Goal: Use online tool/utility: Utilize a website feature to perform a specific function

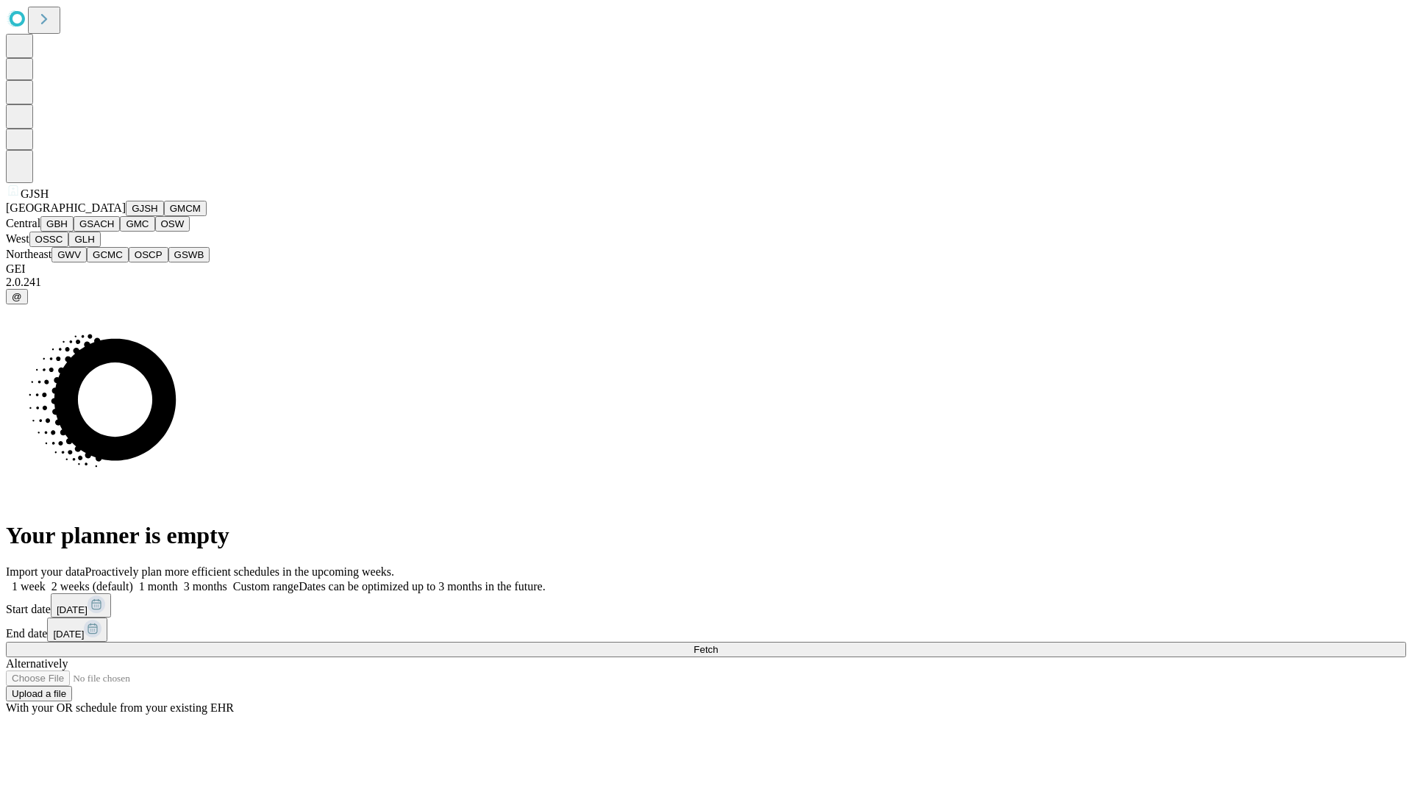
click at [126, 216] on button "GJSH" at bounding box center [145, 208] width 38 height 15
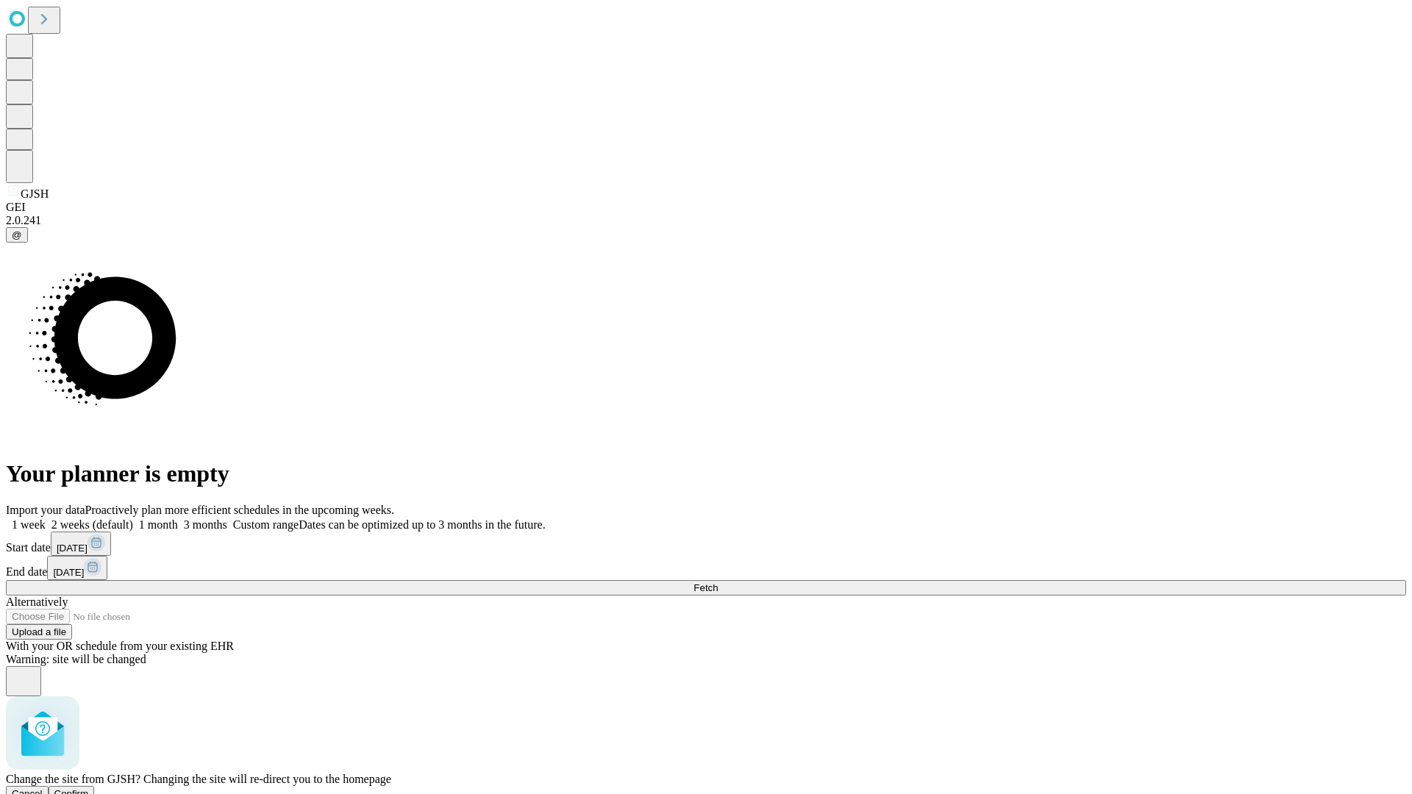
click at [89, 788] on span "Confirm" at bounding box center [71, 793] width 35 height 11
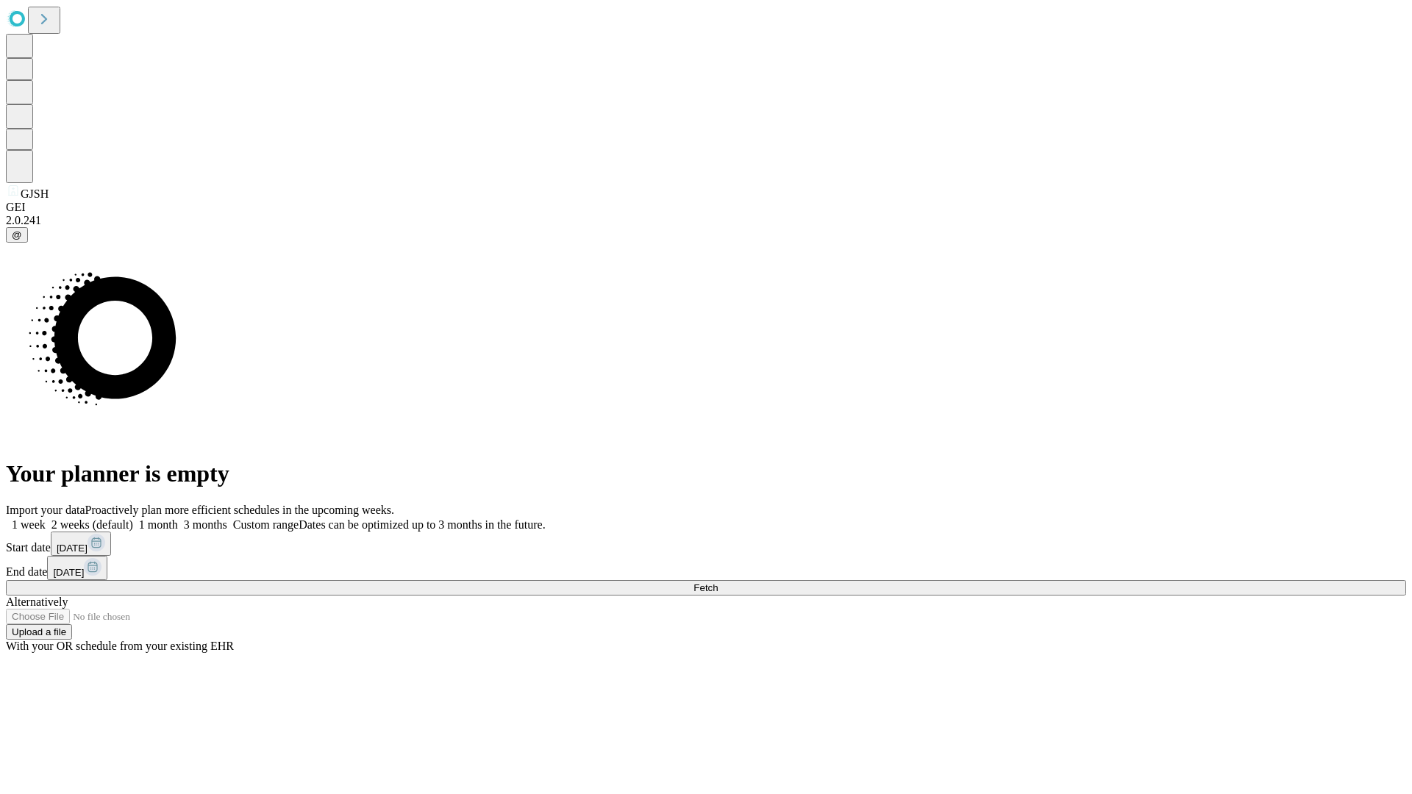
click at [178, 518] on label "1 month" at bounding box center [155, 524] width 45 height 13
click at [718, 582] on span "Fetch" at bounding box center [705, 587] width 24 height 11
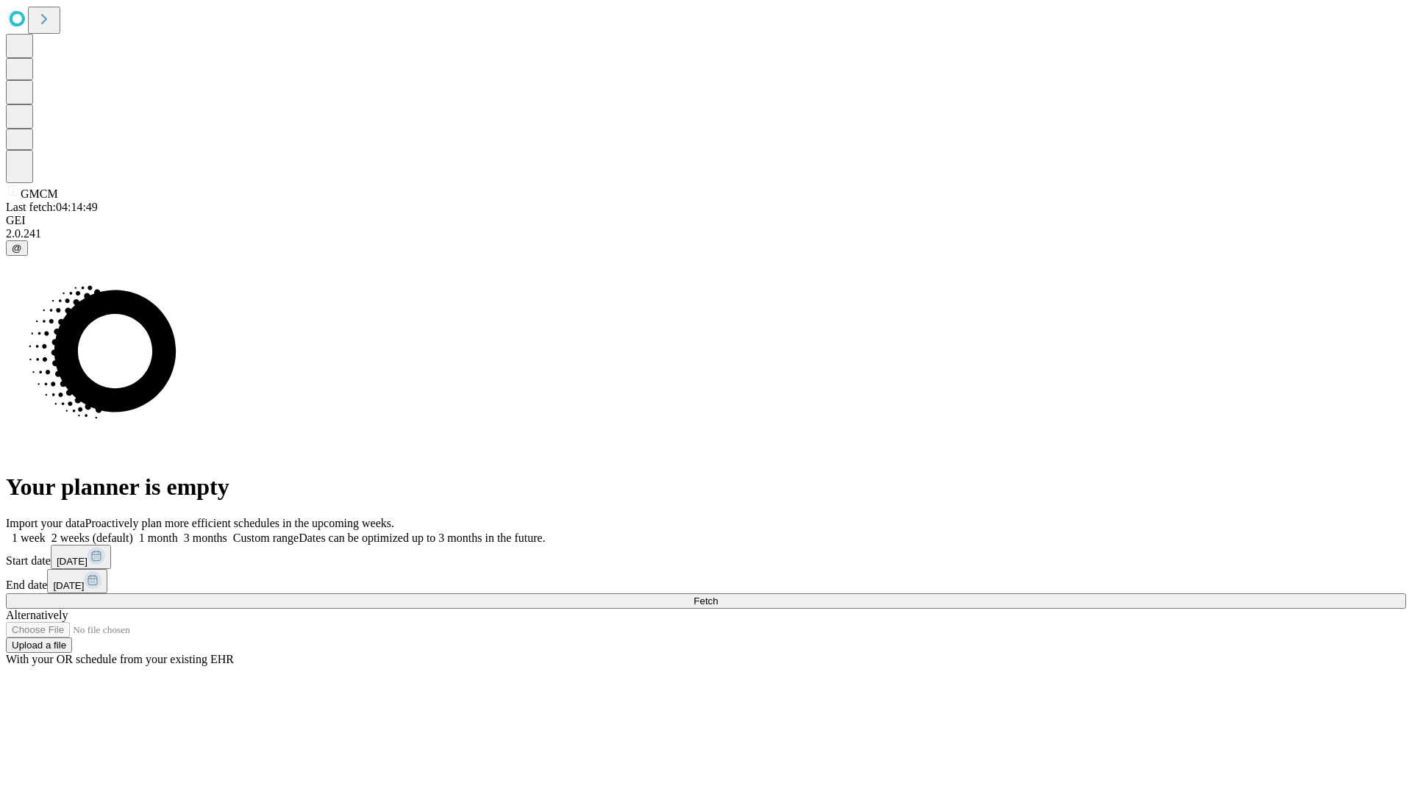
click at [178, 532] on label "1 month" at bounding box center [155, 538] width 45 height 13
click at [718, 596] on span "Fetch" at bounding box center [705, 601] width 24 height 11
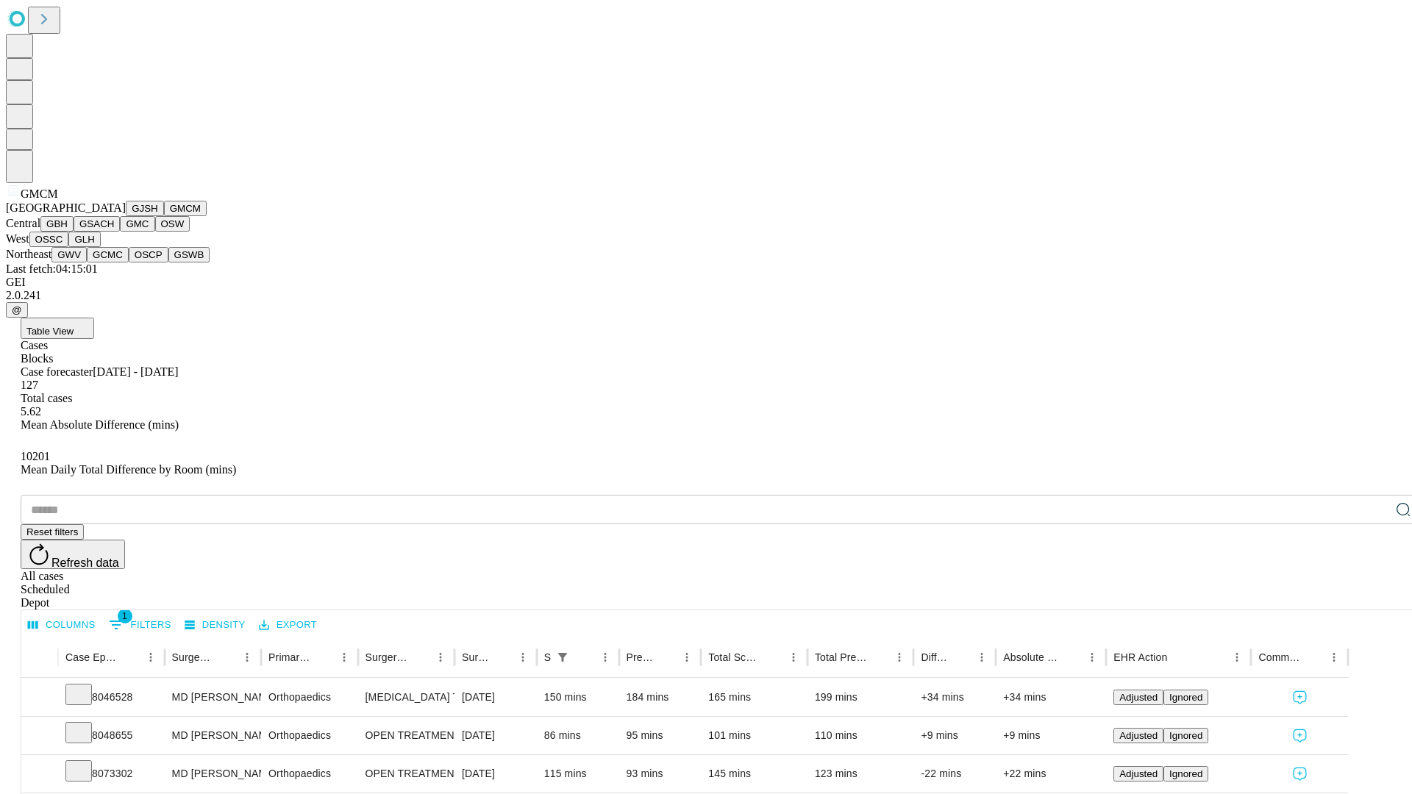
click at [74, 232] on button "GBH" at bounding box center [56, 223] width 33 height 15
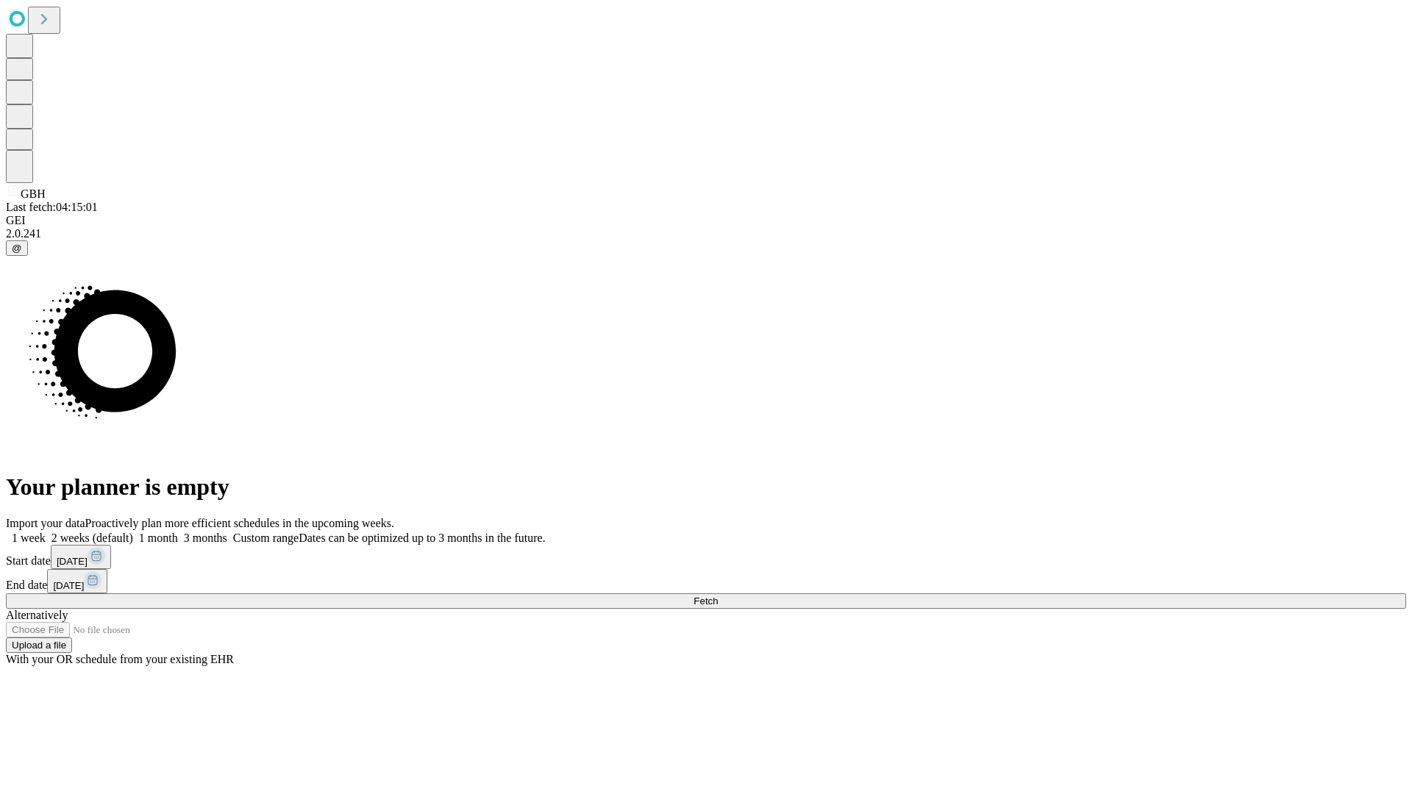
click at [178, 532] on label "1 month" at bounding box center [155, 538] width 45 height 13
click at [718, 596] on span "Fetch" at bounding box center [705, 601] width 24 height 11
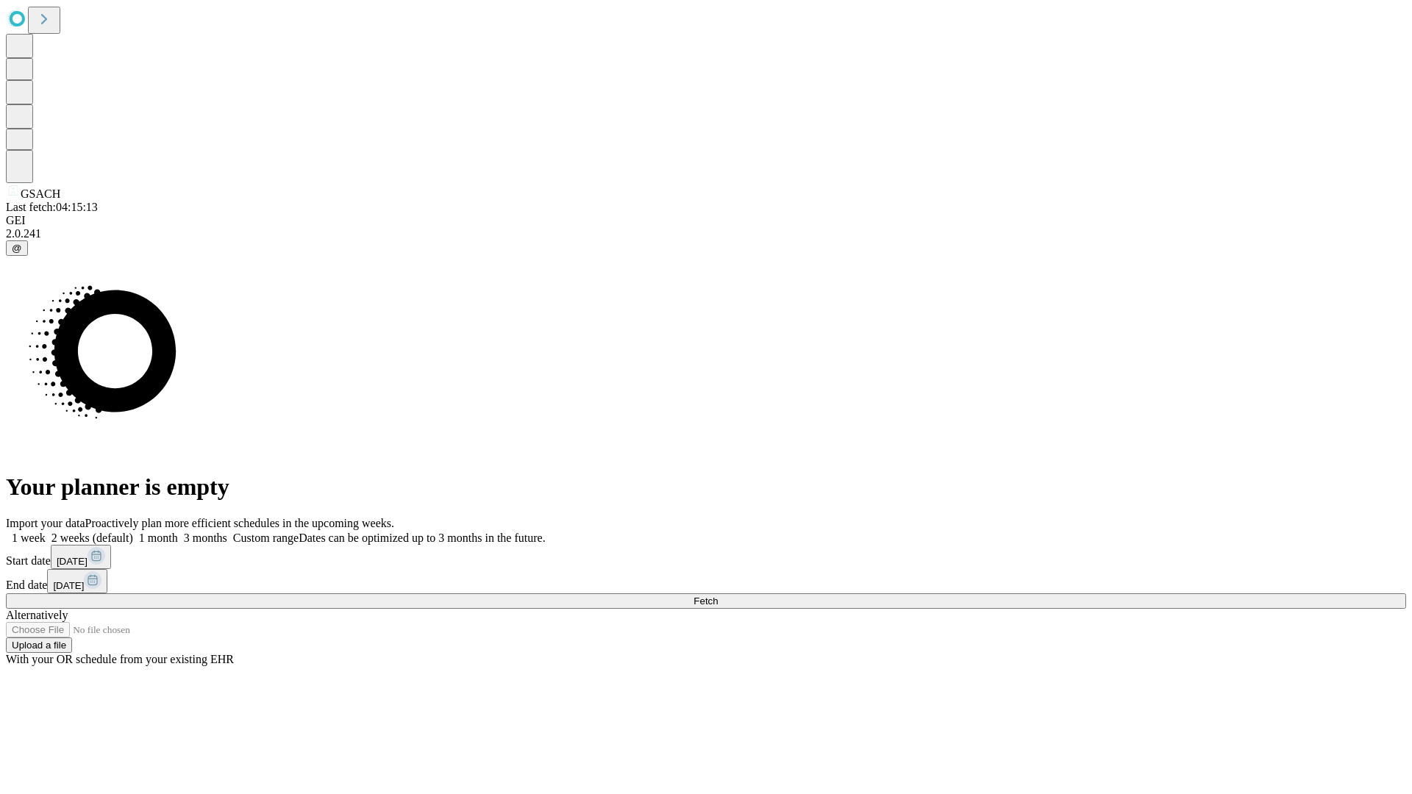
click at [178, 532] on label "1 month" at bounding box center [155, 538] width 45 height 13
click at [718, 596] on span "Fetch" at bounding box center [705, 601] width 24 height 11
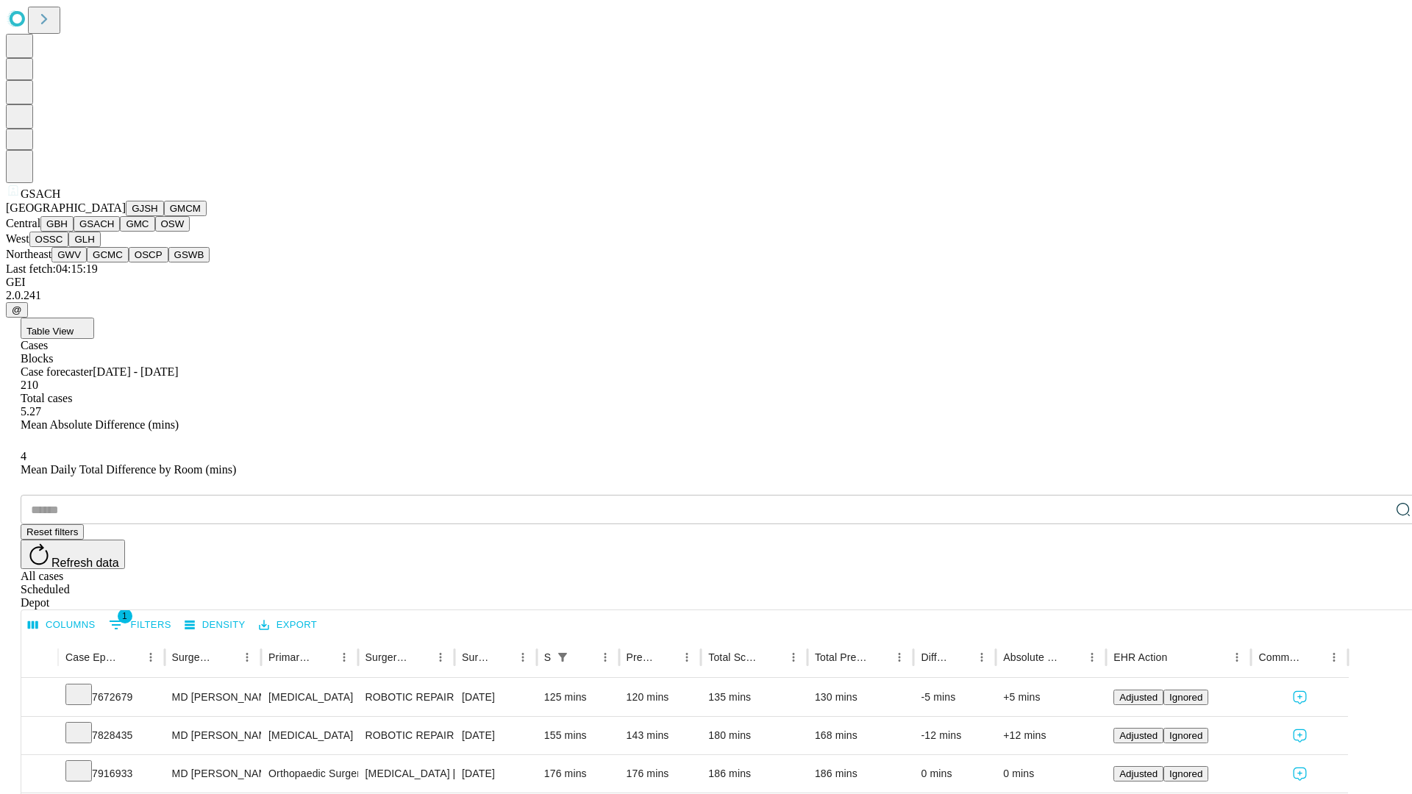
click at [120, 232] on button "GMC" at bounding box center [137, 223] width 35 height 15
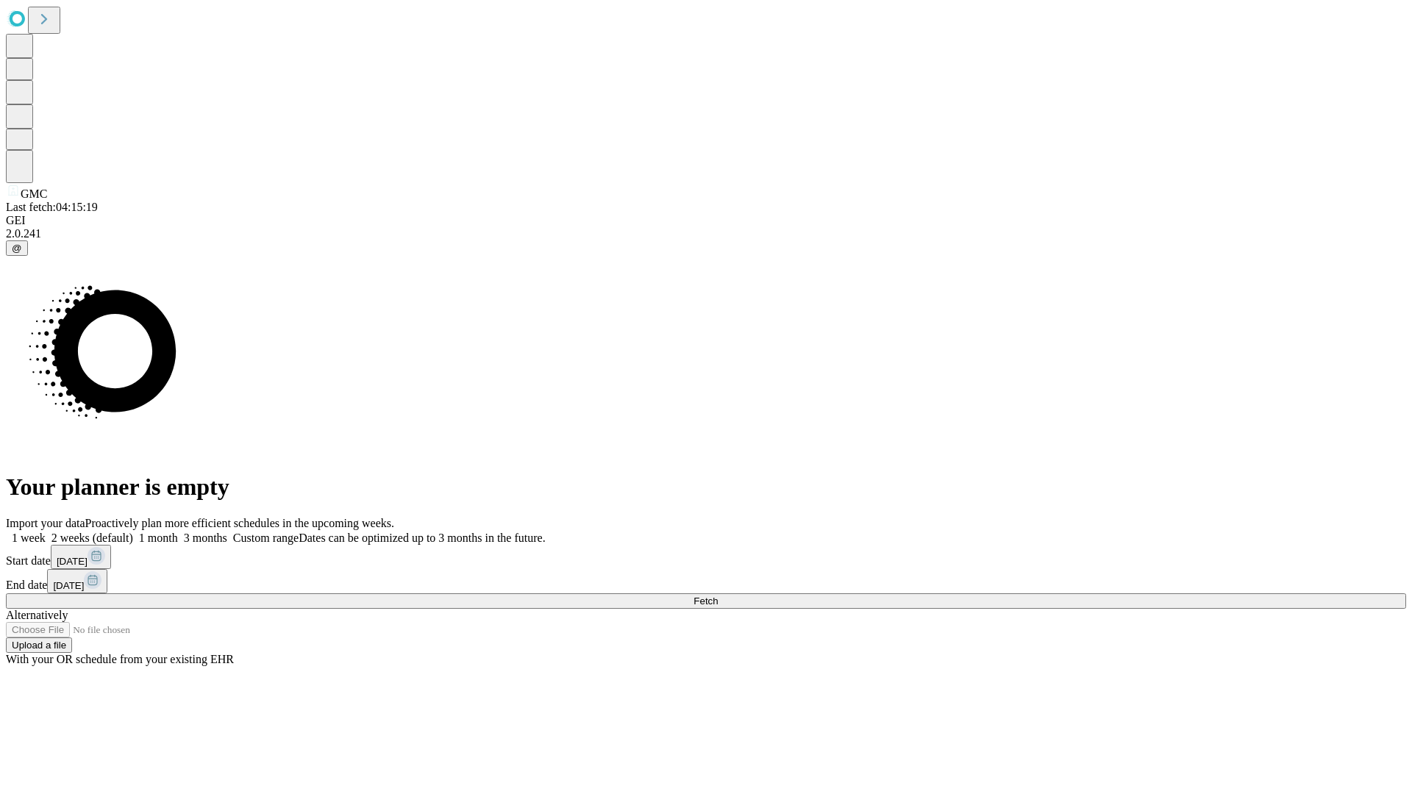
click at [178, 532] on label "1 month" at bounding box center [155, 538] width 45 height 13
click at [718, 596] on span "Fetch" at bounding box center [705, 601] width 24 height 11
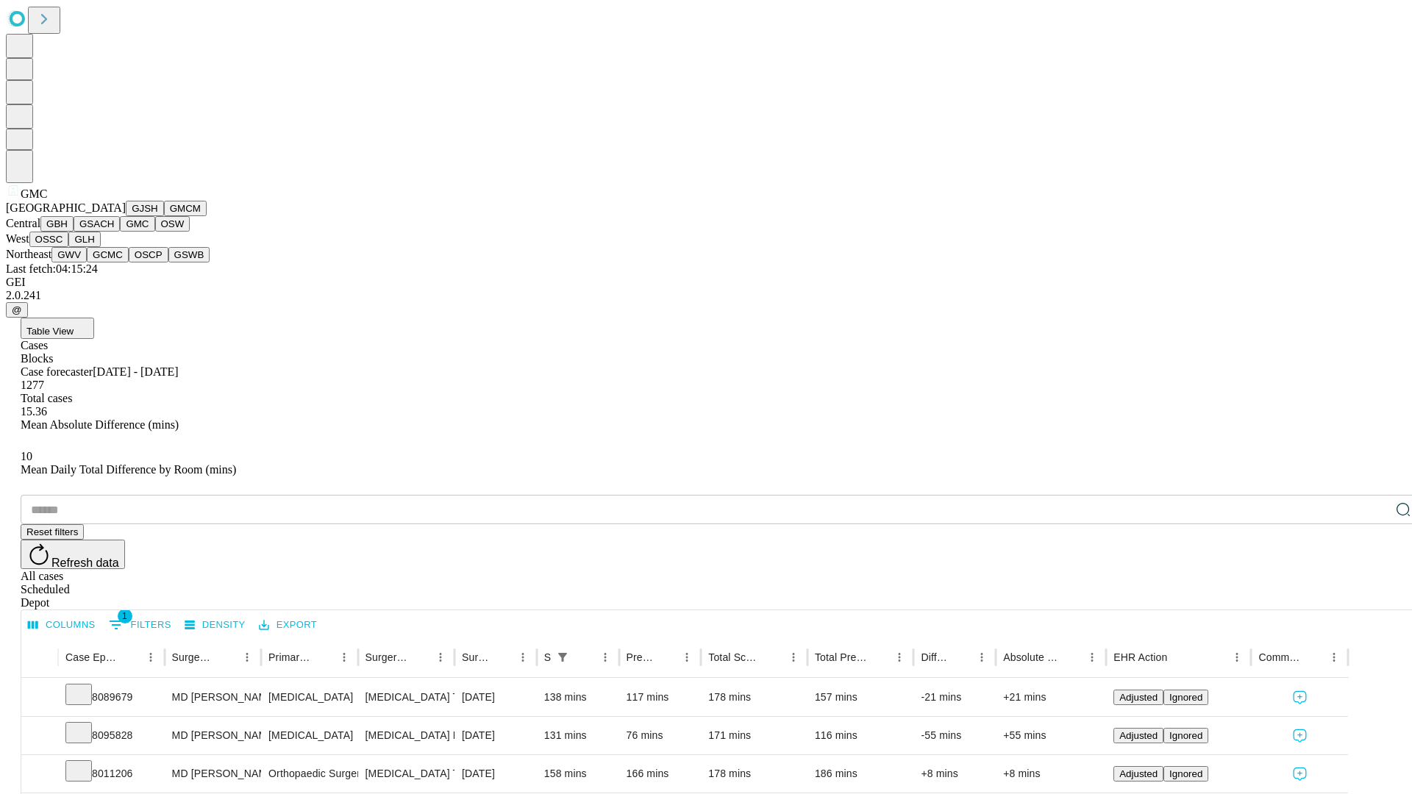
click at [155, 232] on button "OSW" at bounding box center [172, 223] width 35 height 15
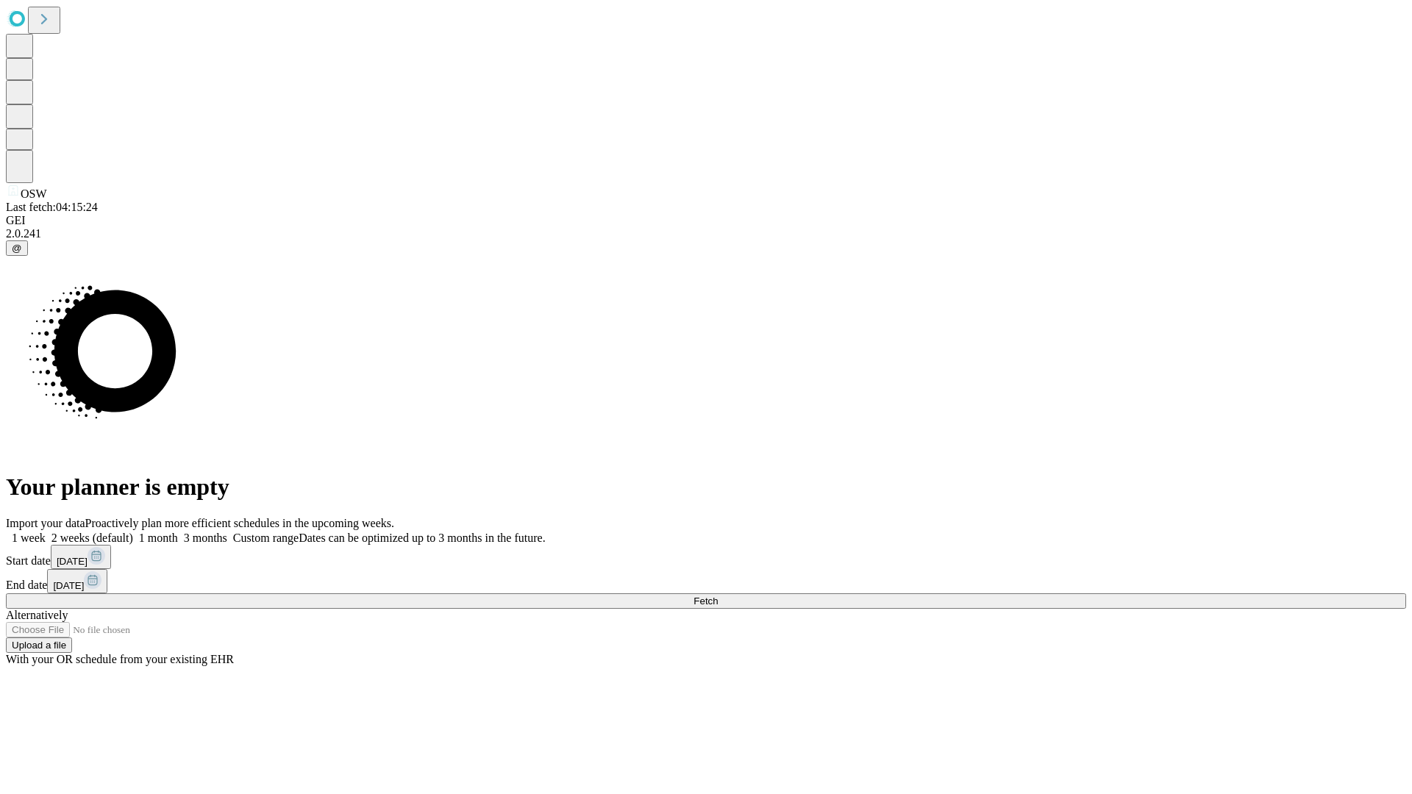
click at [178, 532] on label "1 month" at bounding box center [155, 538] width 45 height 13
click at [718, 596] on span "Fetch" at bounding box center [705, 601] width 24 height 11
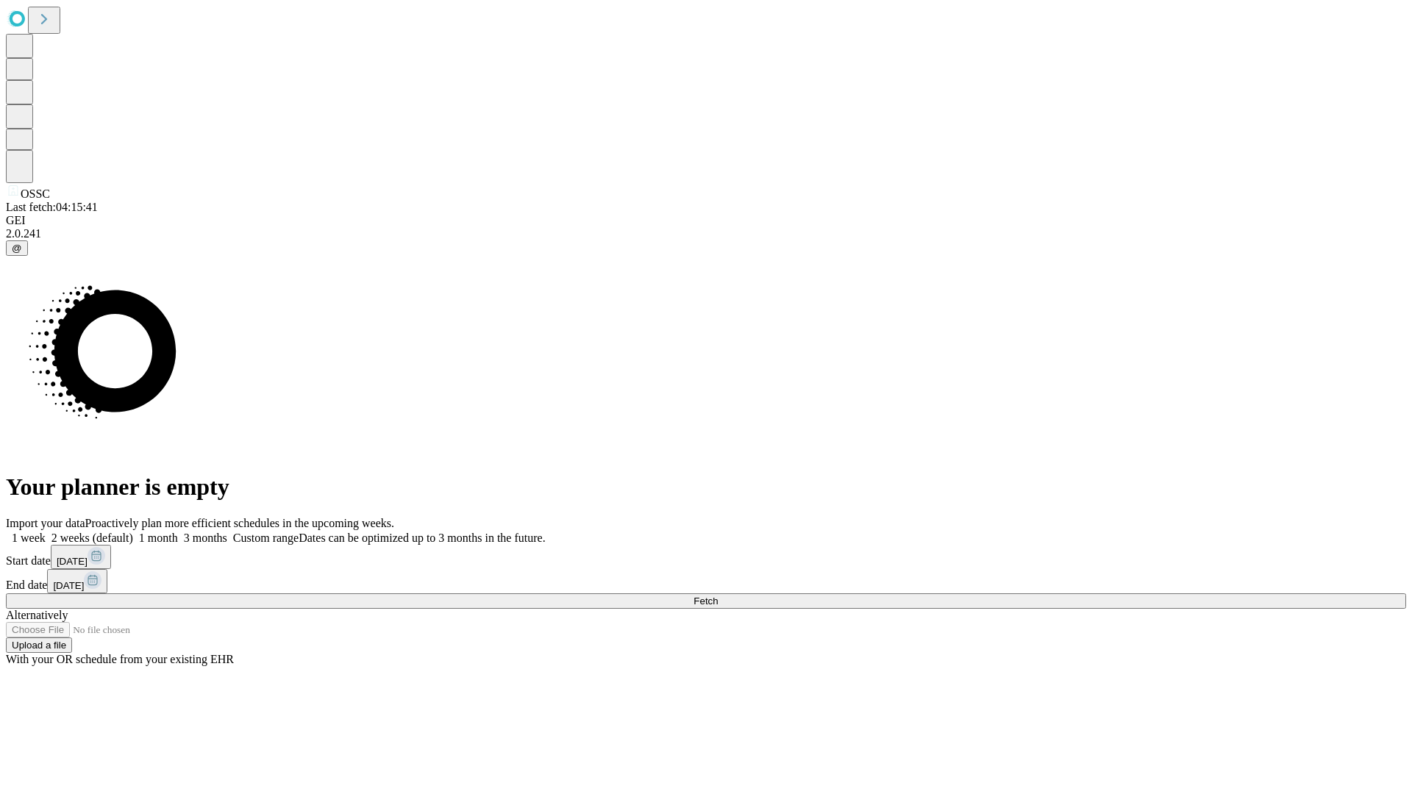
click at [178, 532] on label "1 month" at bounding box center [155, 538] width 45 height 13
click at [718, 596] on span "Fetch" at bounding box center [705, 601] width 24 height 11
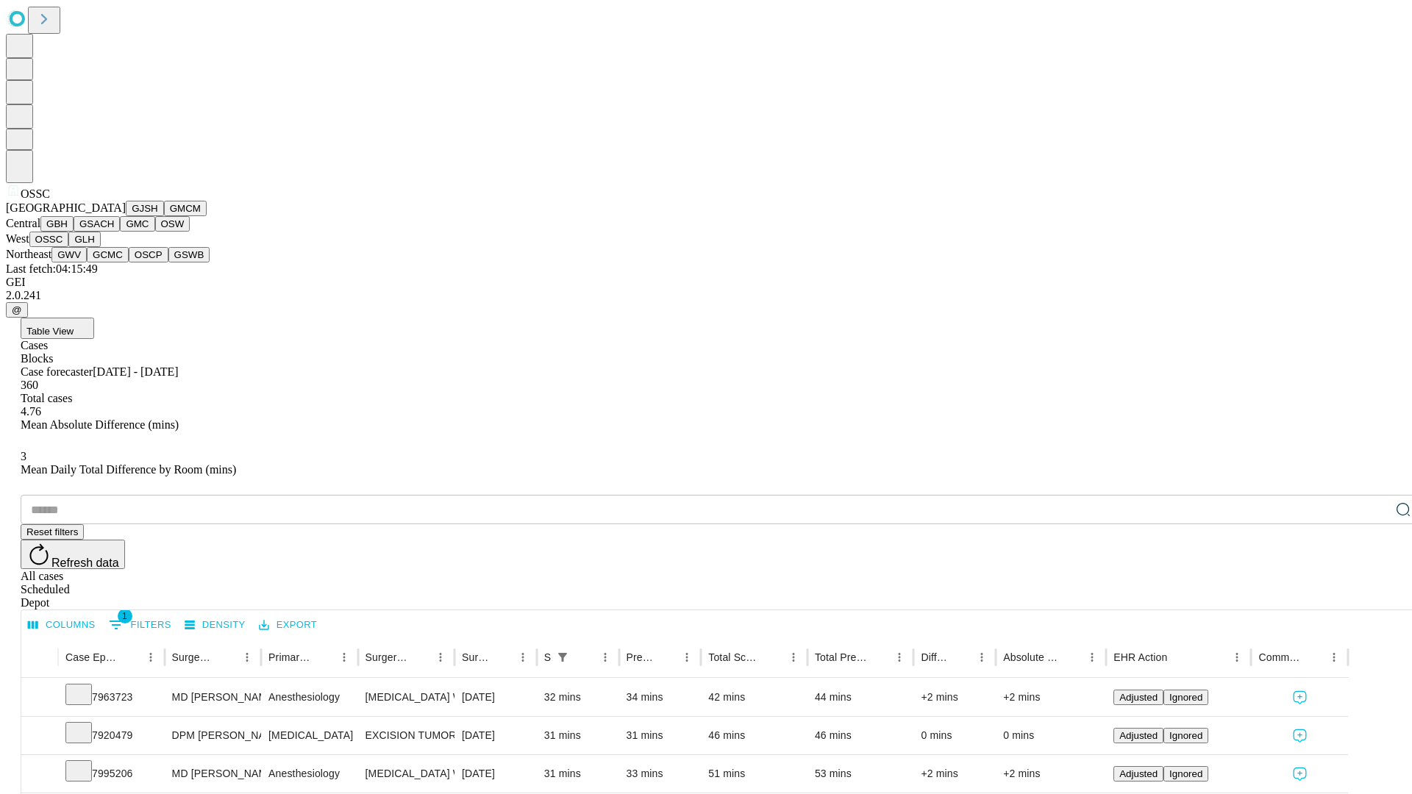
click at [100, 247] on button "GLH" at bounding box center [84, 239] width 32 height 15
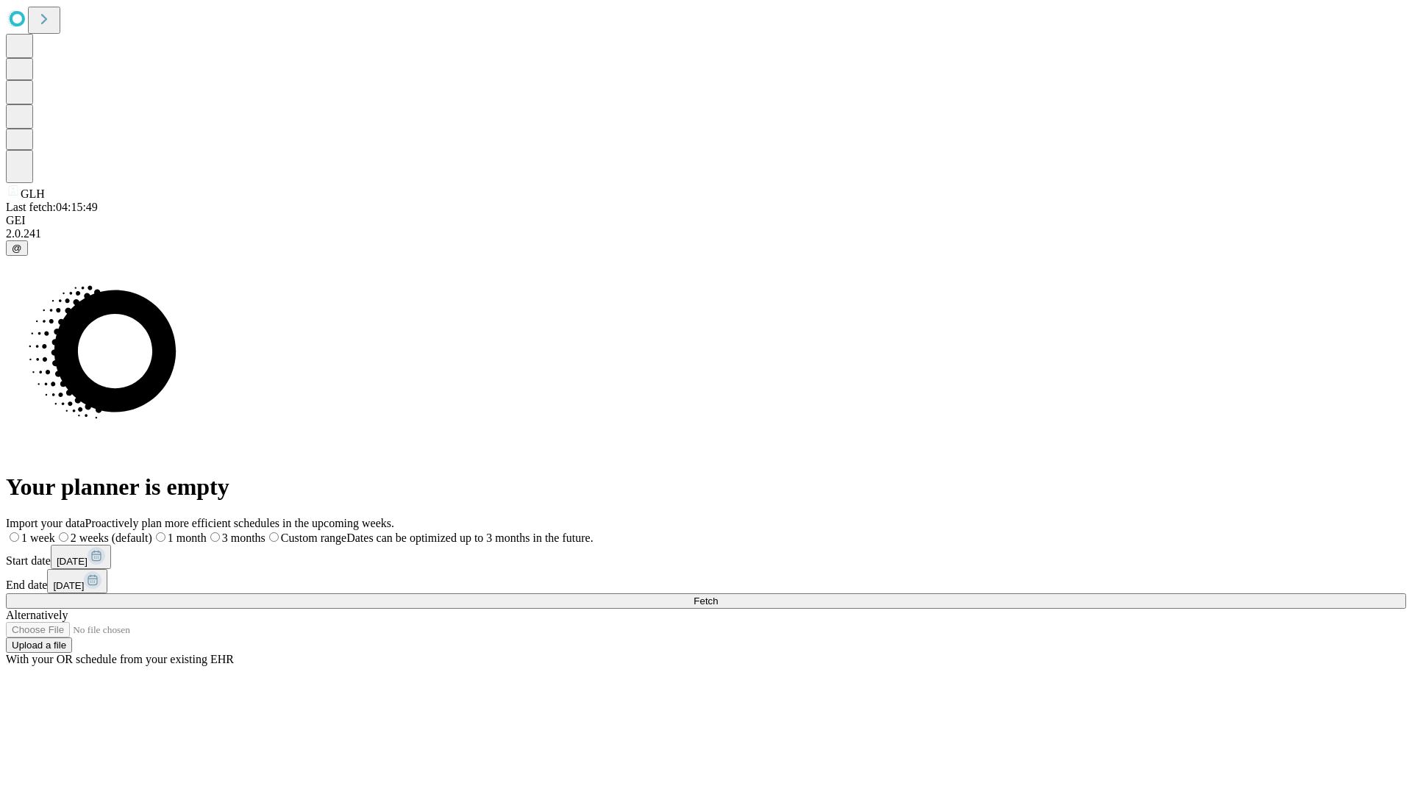
click at [207, 532] on label "1 month" at bounding box center [179, 538] width 54 height 13
click at [718, 596] on span "Fetch" at bounding box center [705, 601] width 24 height 11
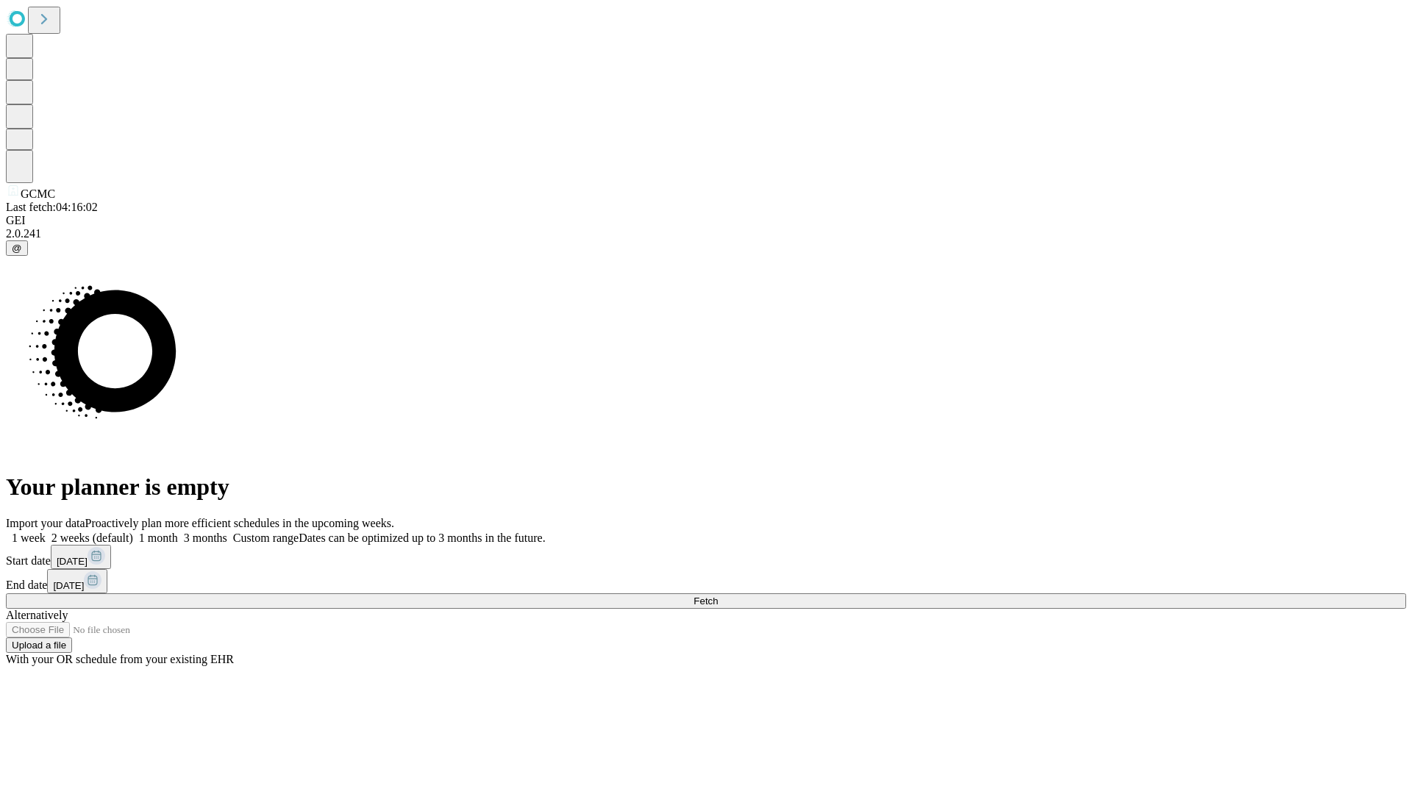
click at [178, 532] on label "1 month" at bounding box center [155, 538] width 45 height 13
click at [718, 596] on span "Fetch" at bounding box center [705, 601] width 24 height 11
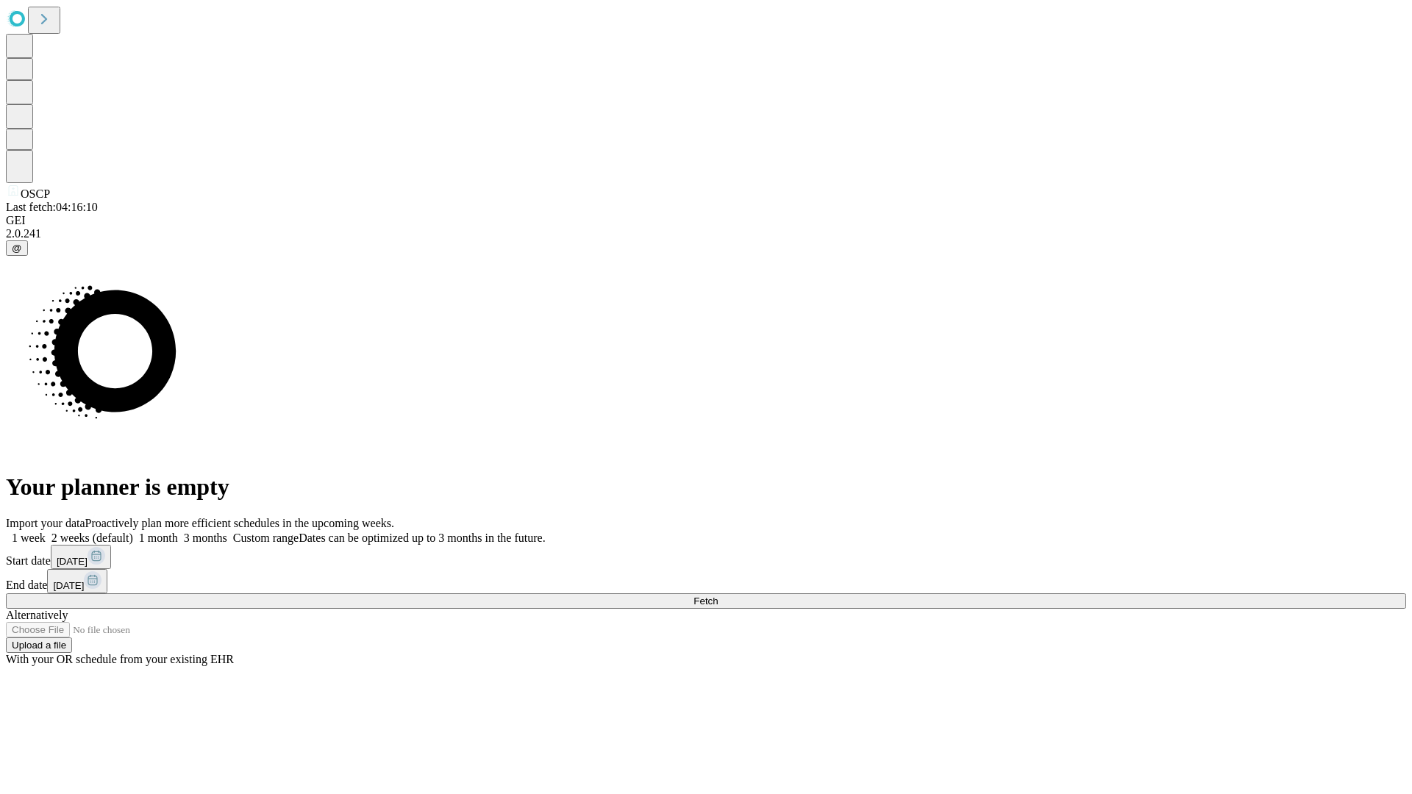
click at [178, 532] on label "1 month" at bounding box center [155, 538] width 45 height 13
click at [718, 596] on span "Fetch" at bounding box center [705, 601] width 24 height 11
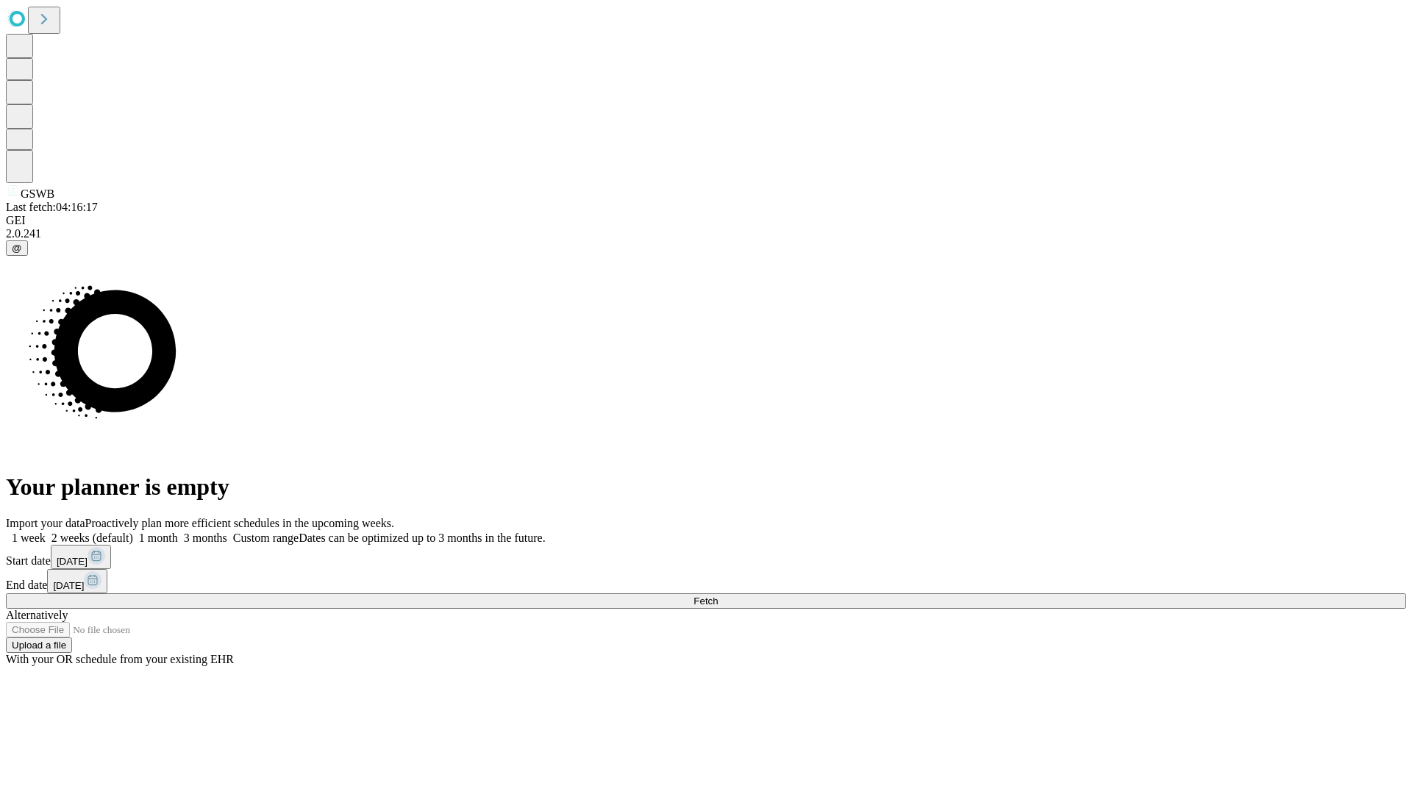
click at [178, 532] on label "1 month" at bounding box center [155, 538] width 45 height 13
click at [718, 596] on span "Fetch" at bounding box center [705, 601] width 24 height 11
